Goal: Use online tool/utility: Utilize a website feature to perform a specific function

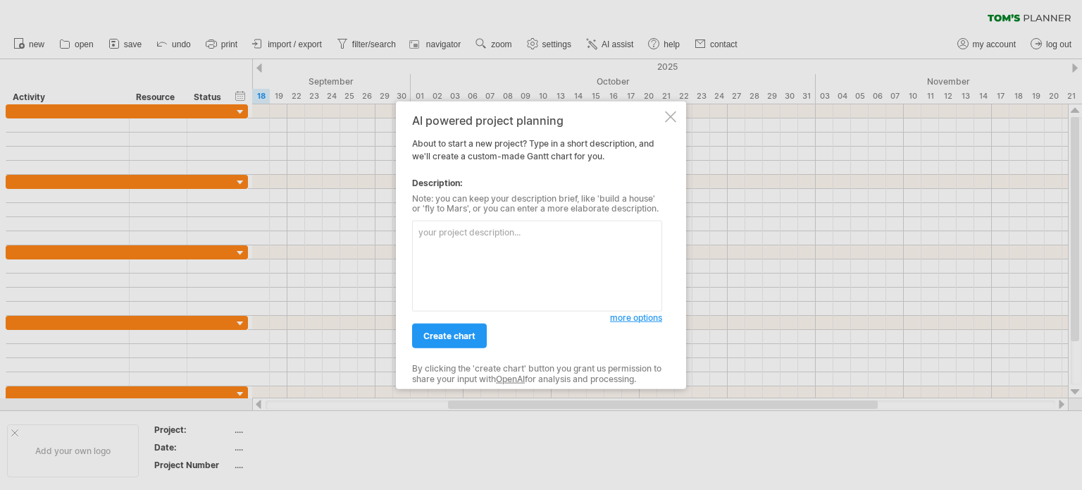
click at [504, 246] on textarea at bounding box center [537, 265] width 250 height 91
paste textarea "LO IPS Dolorsitam con Adipiscingelit Seddoe Temporincidi Utla - Etd magnaali en…"
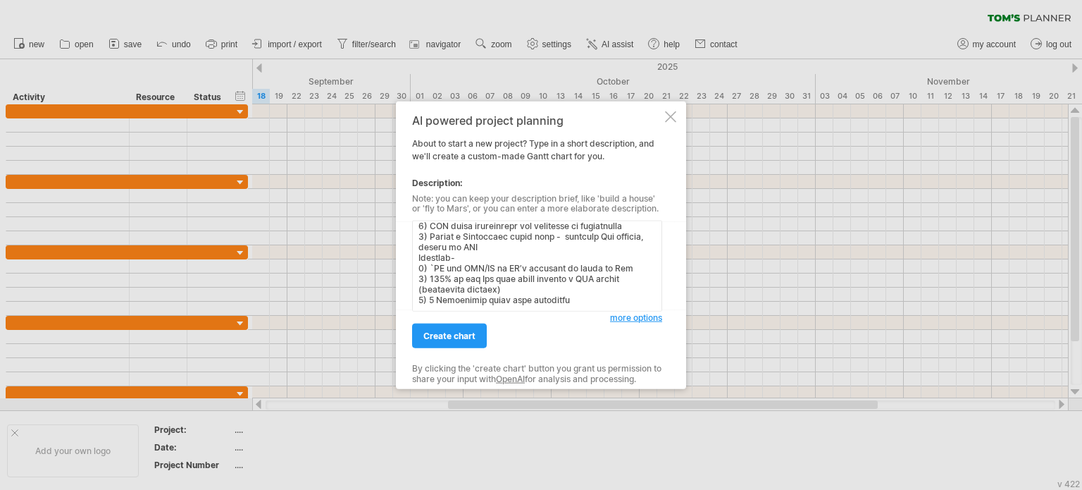
scroll to position [692, 0]
type textarea "LO IPS Dolorsitam con Adipiscingelit Seddoe Temporincidi Utla - Etd magnaali en…"
click at [440, 332] on span "create chart" at bounding box center [449, 335] width 52 height 11
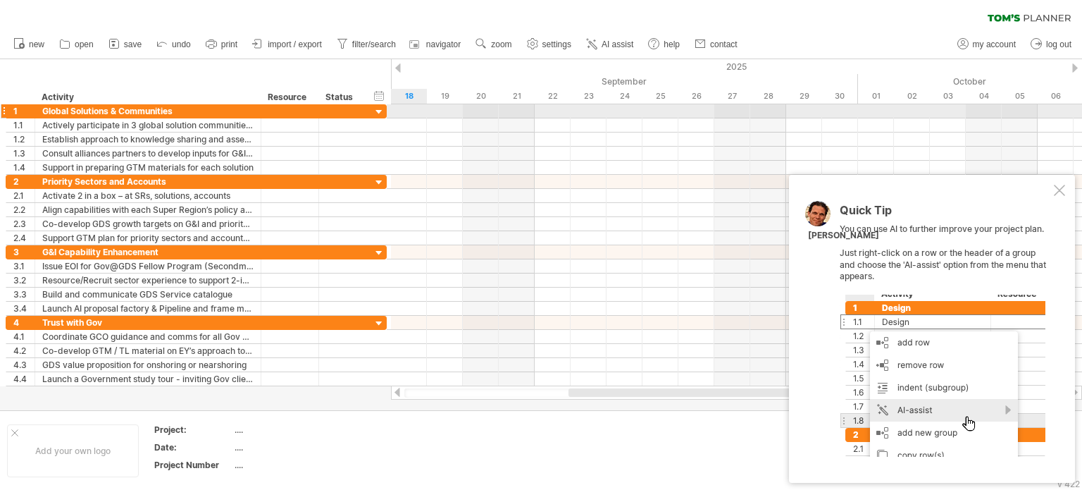
click at [379, 111] on div at bounding box center [379, 112] width 13 height 13
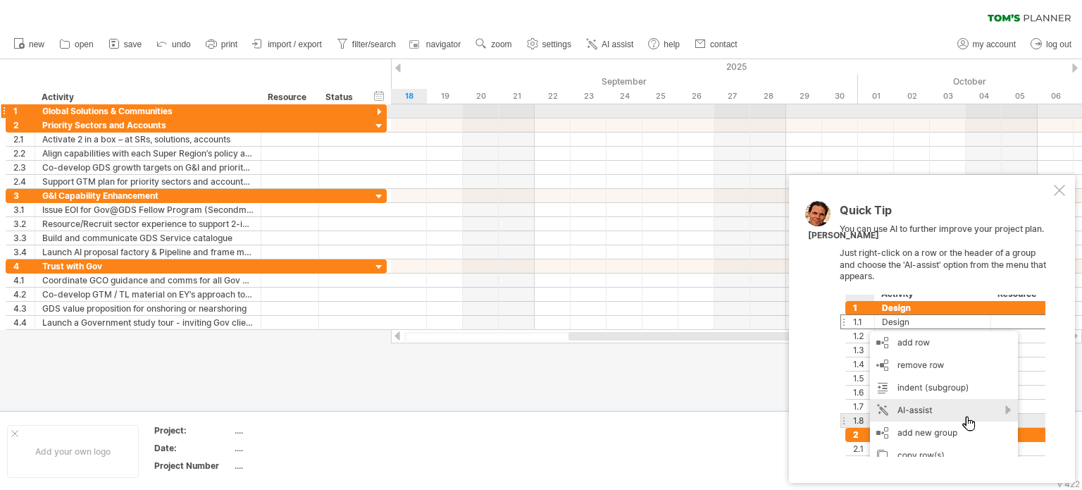
click at [379, 111] on div at bounding box center [379, 112] width 13 height 13
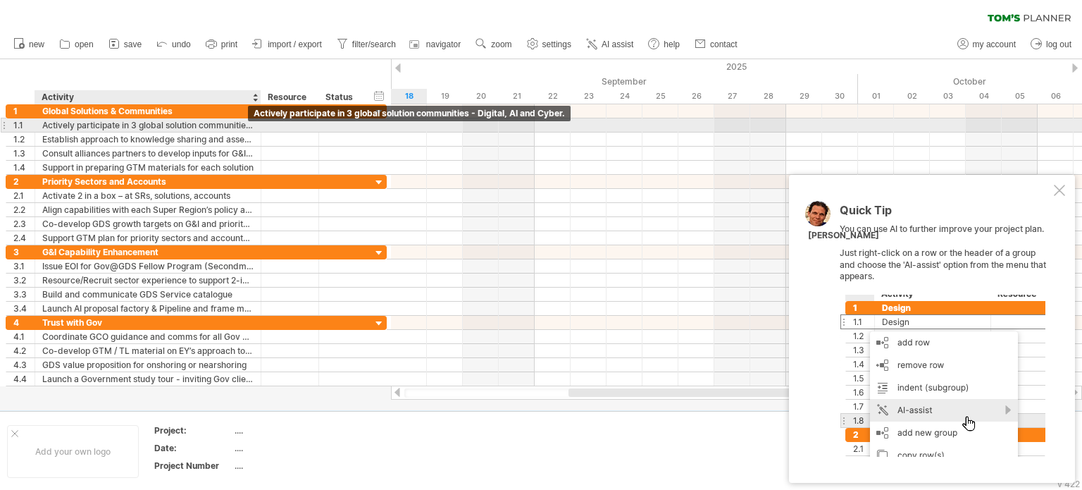
click at [219, 126] on div "Actively participate in 3 global solution communities - Digital, AI and Cyber." at bounding box center [147, 124] width 211 height 13
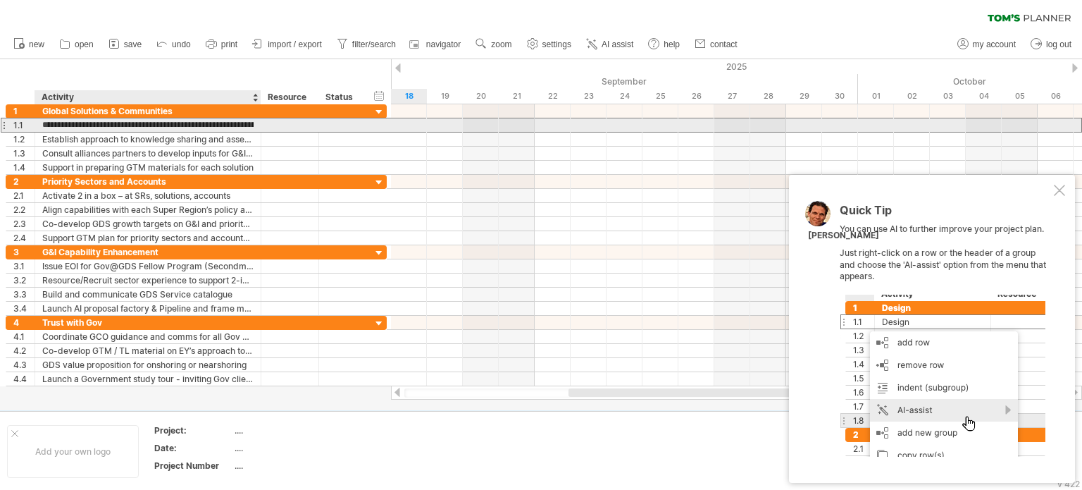
scroll to position [0, 0]
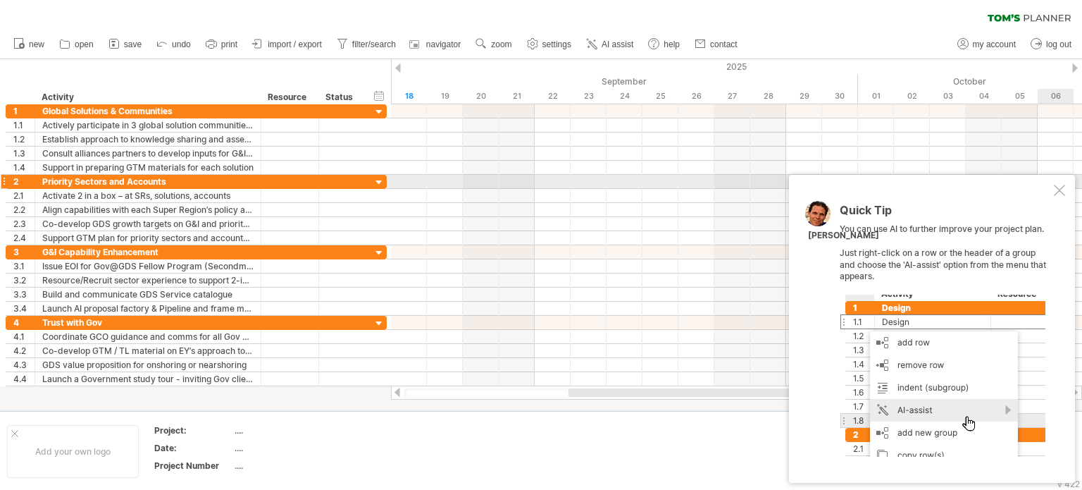
click at [1056, 188] on div at bounding box center [1059, 190] width 11 height 11
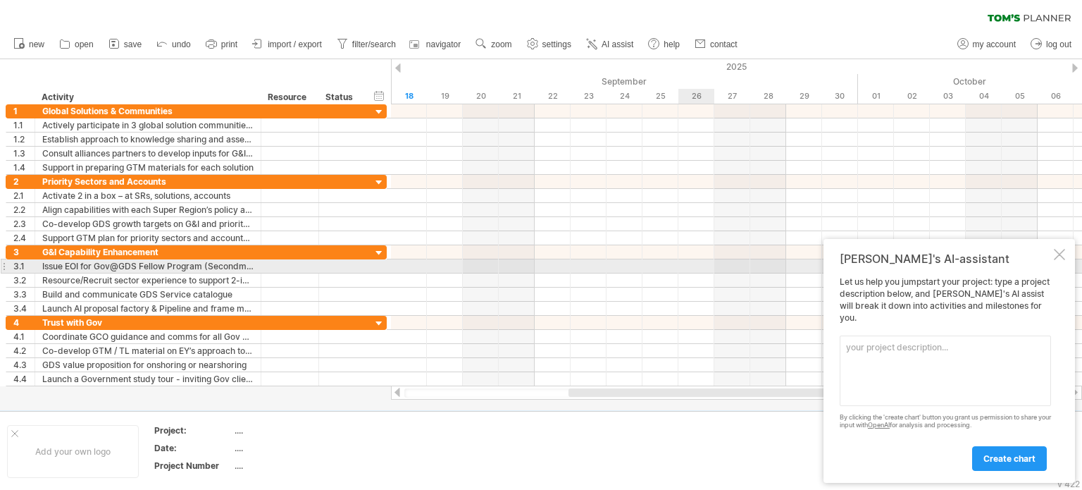
click at [1065, 269] on div "[PERSON_NAME]'s AI-assistant Let us help you jumpstart your project: type a pro…" at bounding box center [948, 361] width 251 height 244
click at [1056, 260] on div at bounding box center [1059, 254] width 11 height 11
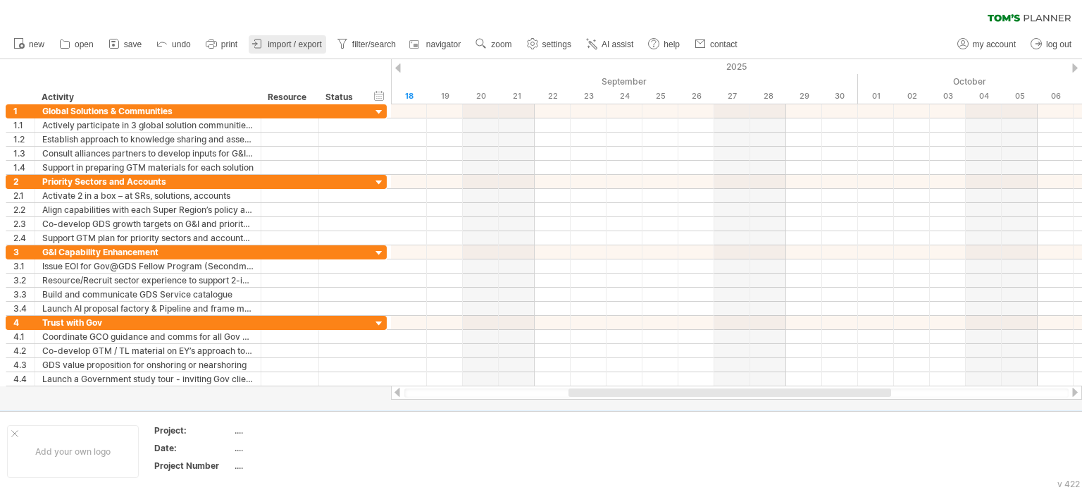
click at [282, 37] on link "import / export" at bounding box center [287, 44] width 77 height 18
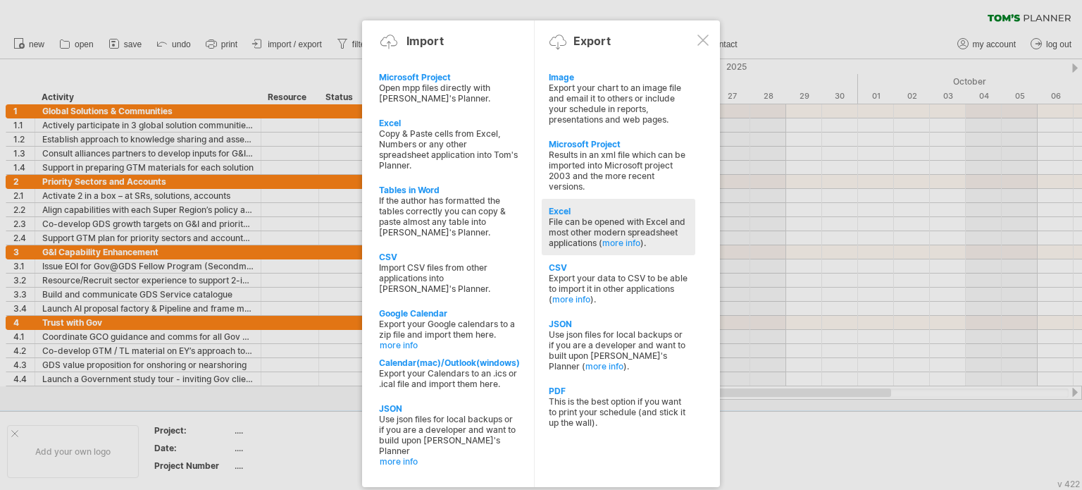
click at [583, 230] on div "File can be opened with Excel and most other modern spreadsheet applications ( …" at bounding box center [618, 232] width 139 height 32
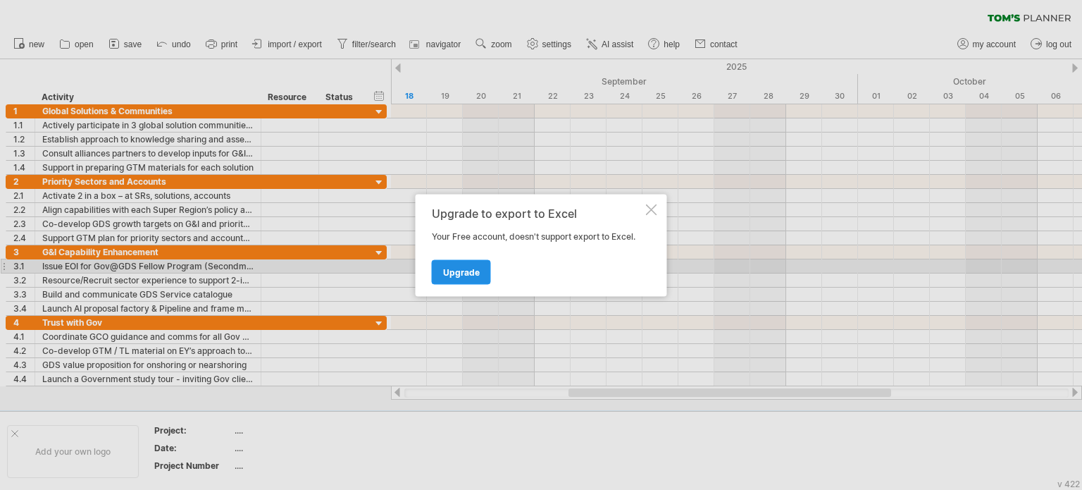
click at [481, 272] on link "Upgrade" at bounding box center [461, 271] width 59 height 25
